Goal: Information Seeking & Learning: Learn about a topic

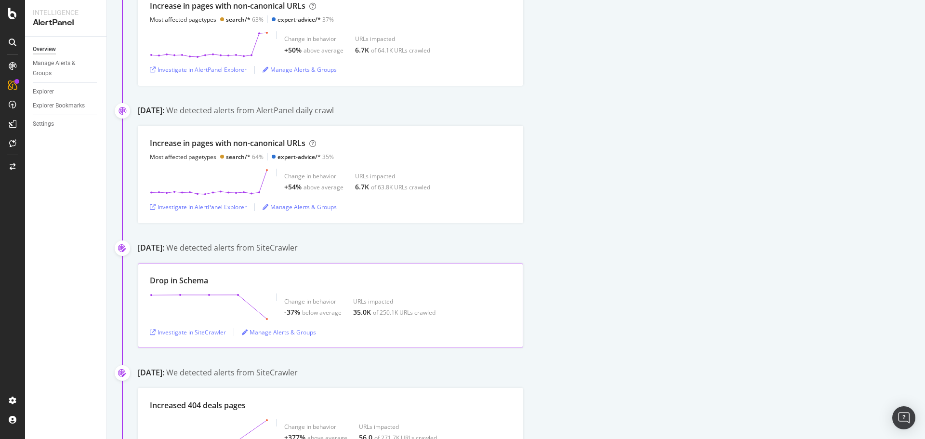
scroll to position [337, 0]
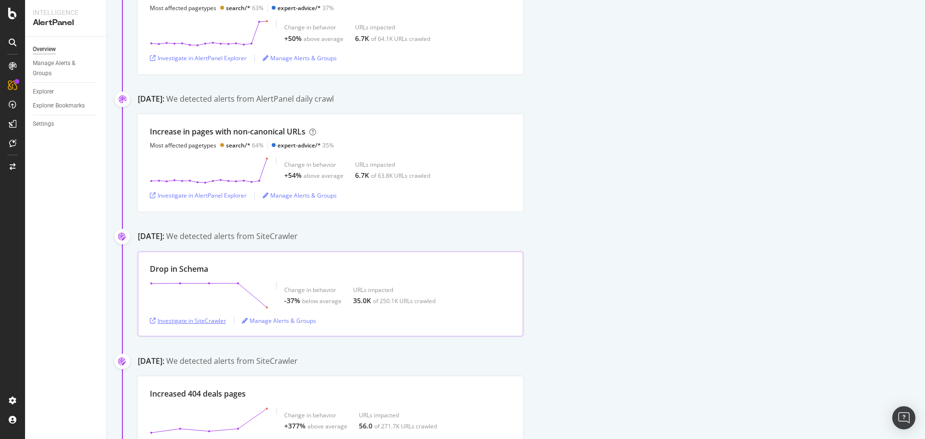
click at [205, 321] on div "Investigate in SiteCrawler" at bounding box center [188, 321] width 76 height 8
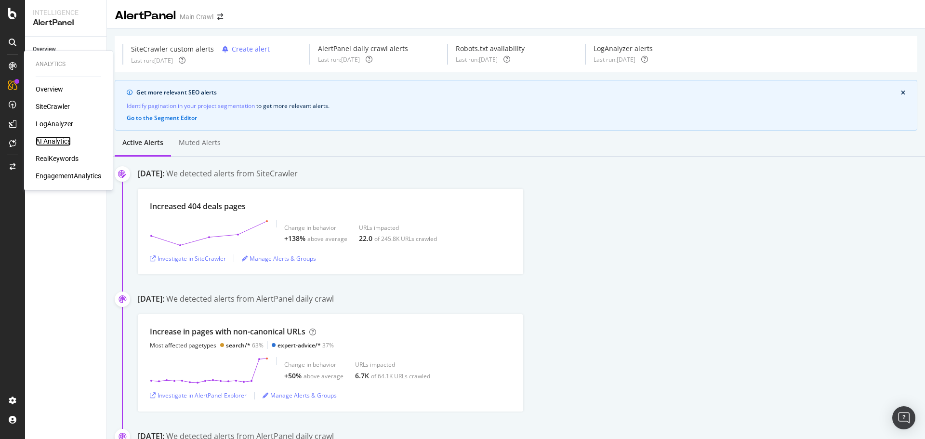
drag, startPoint x: 56, startPoint y: 141, endPoint x: 282, endPoint y: 14, distance: 258.9
click at [56, 141] on div "AI Analytics" at bounding box center [53, 141] width 35 height 10
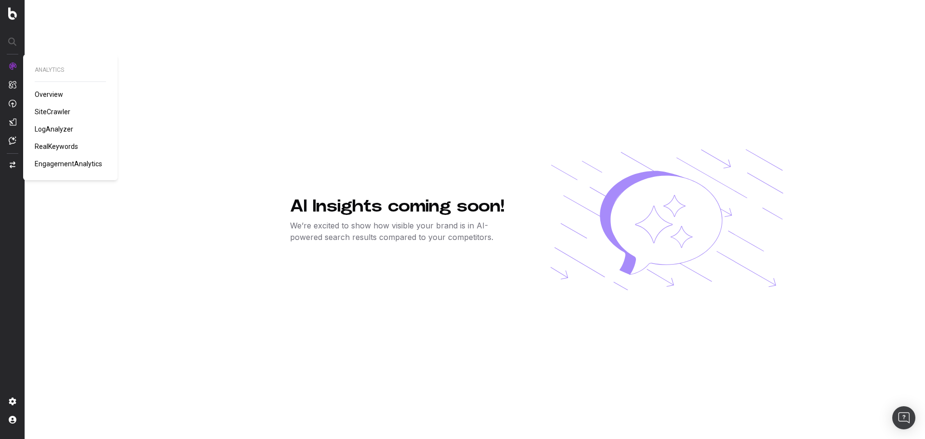
click at [10, 65] on img at bounding box center [13, 66] width 8 height 8
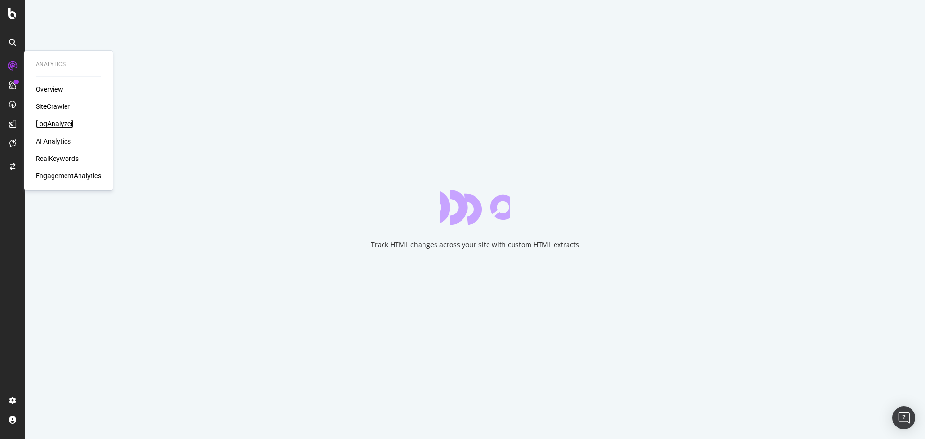
click at [56, 122] on div "LogAnalyzer" at bounding box center [55, 124] width 38 height 10
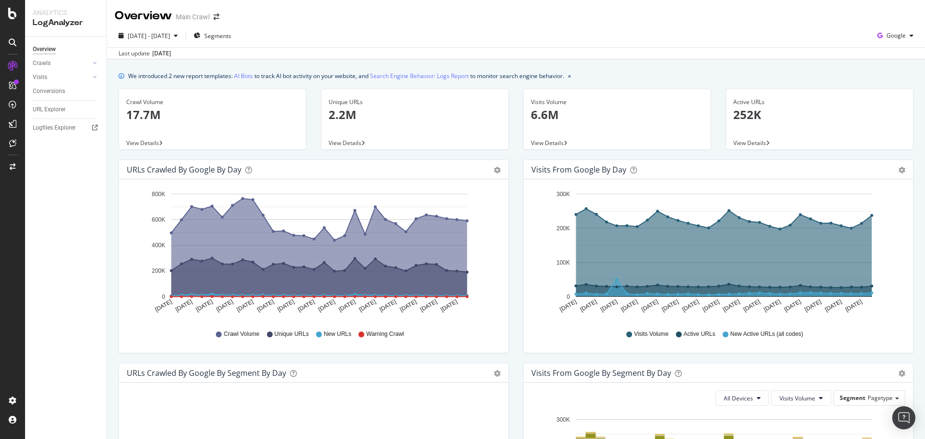
click at [727, 36] on div "2025 Sep. 7th - Oct. 6th Segments Google" at bounding box center [516, 37] width 818 height 19
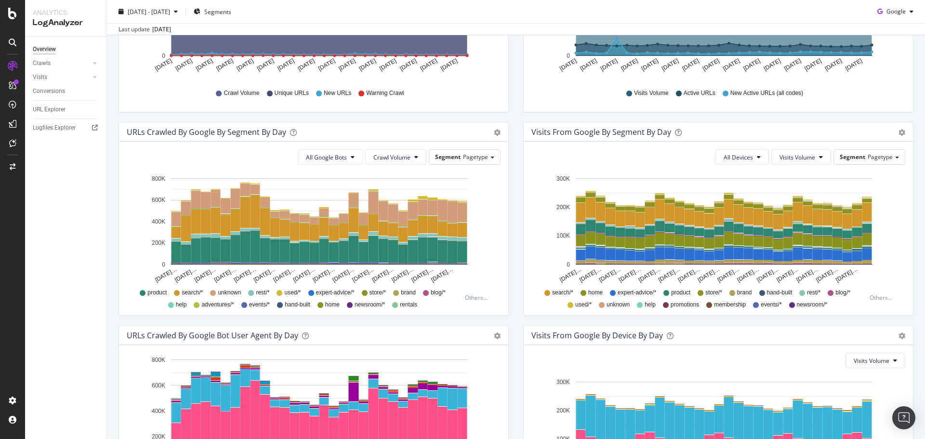
scroll to position [364, 0]
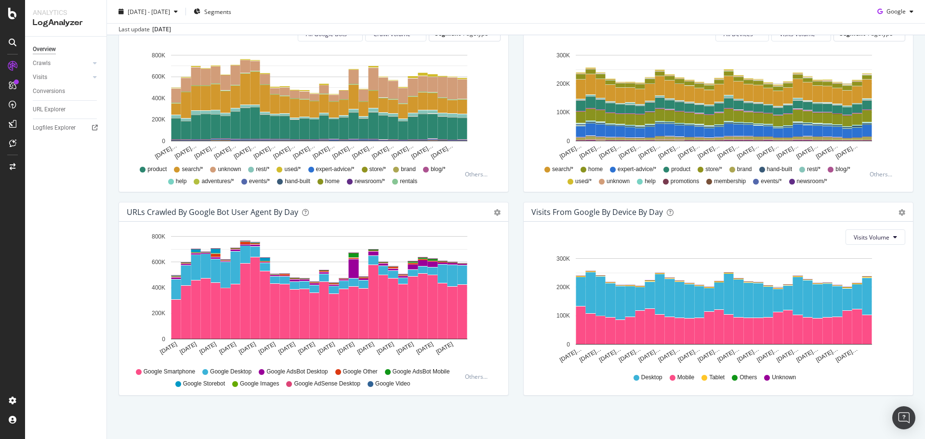
click at [504, 325] on div "Hold CTRL while clicking to filter the report. Sep 07 2025 Sep 09 2025 Sep 11 2…" at bounding box center [313, 308] width 389 height 173
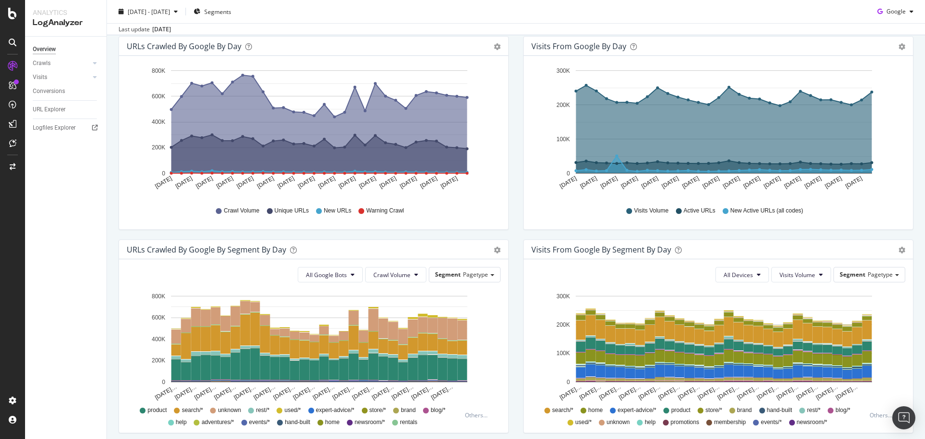
click at [504, 325] on div "All Google Bots Crawl Volume Segment Pagetype Hold CTRL while clicking to filte…" at bounding box center [313, 345] width 389 height 173
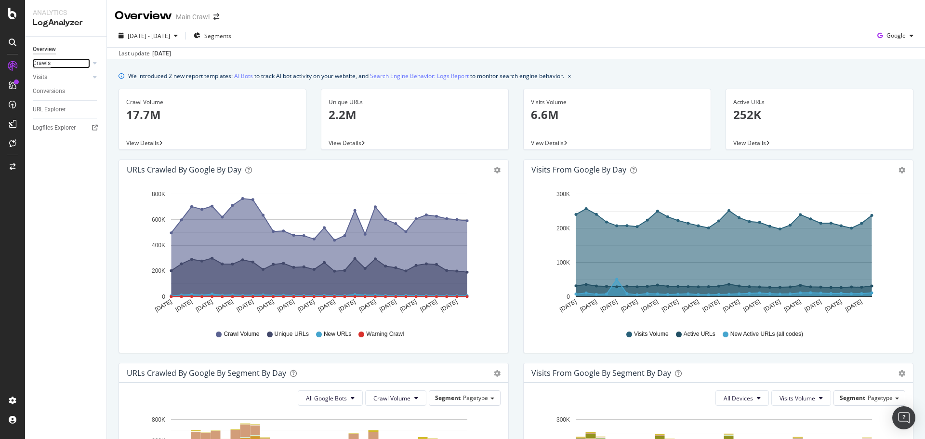
click at [44, 67] on div "Crawls" at bounding box center [42, 63] width 18 height 10
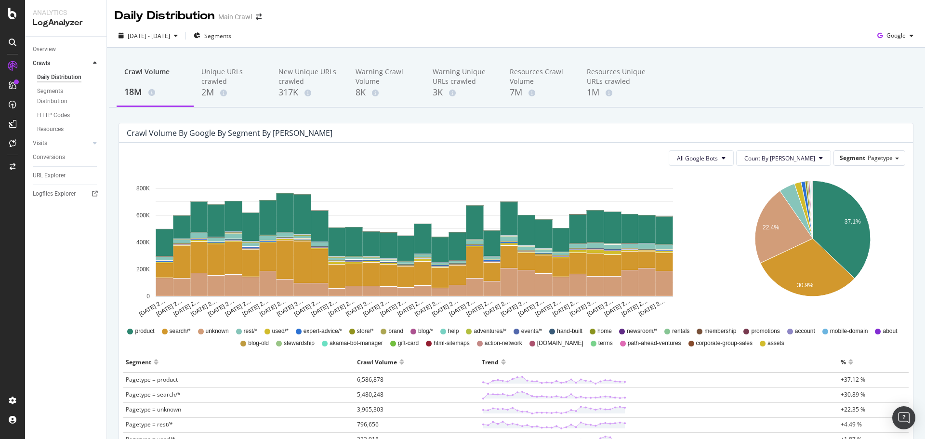
scroll to position [48, 0]
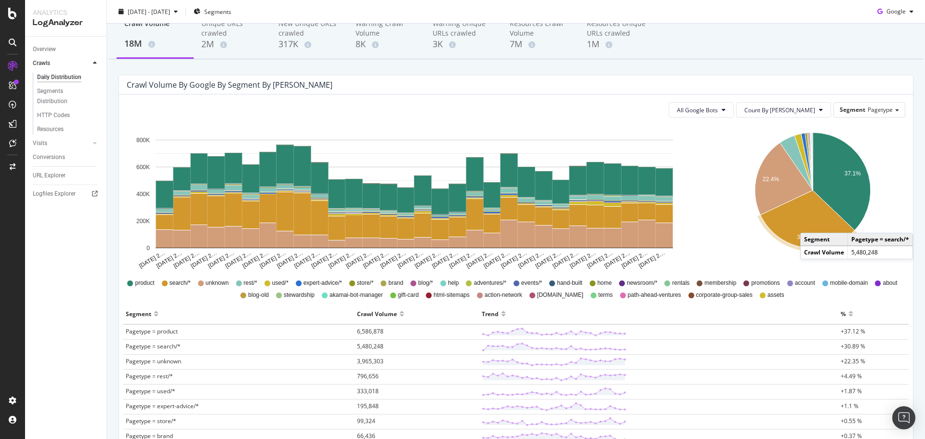
click at [805, 218] on icon "A chart." at bounding box center [807, 219] width 94 height 58
